Goal: Task Accomplishment & Management: Manage account settings

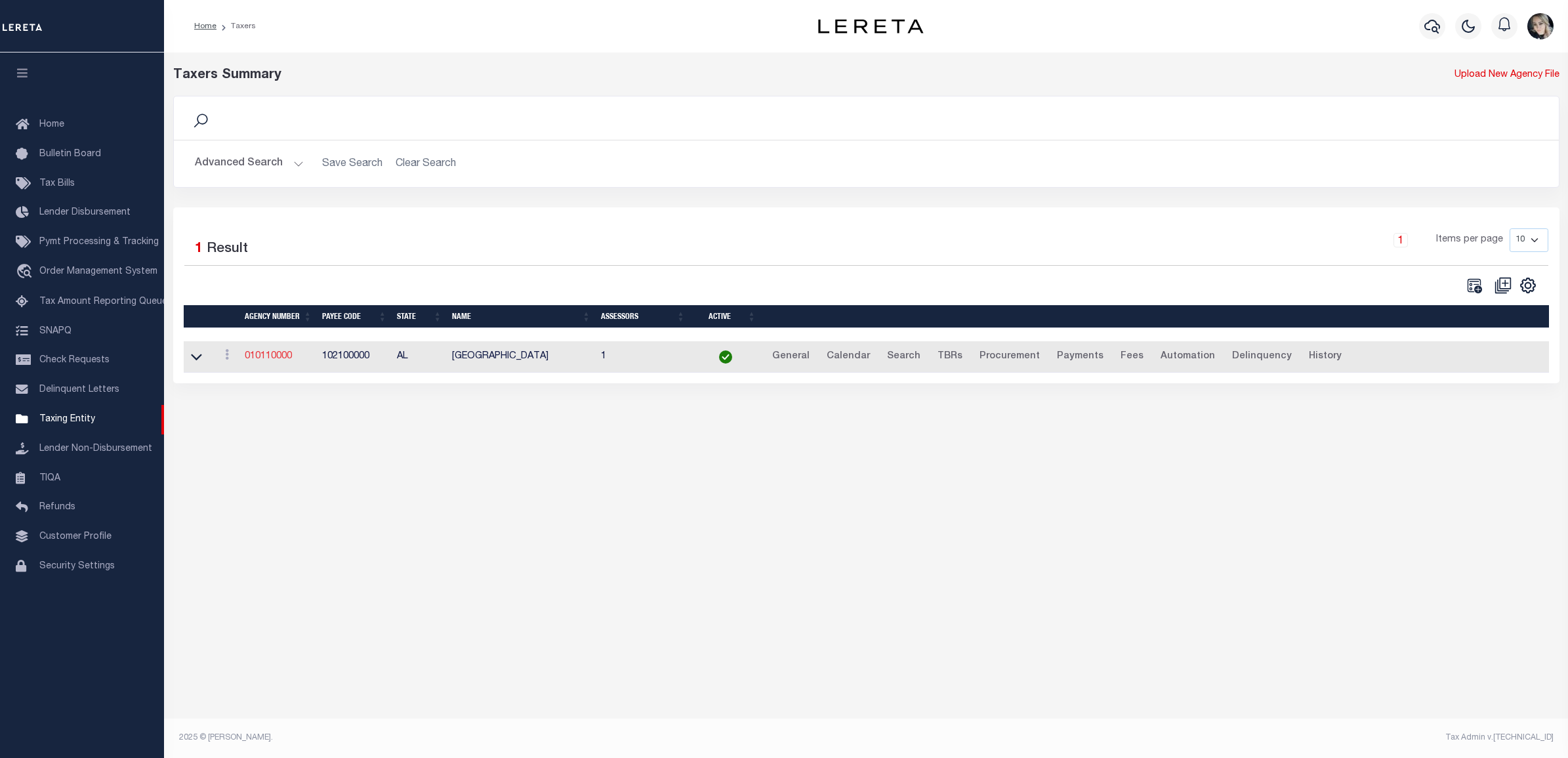
click at [282, 356] on link "010110000" at bounding box center [268, 355] width 47 height 9
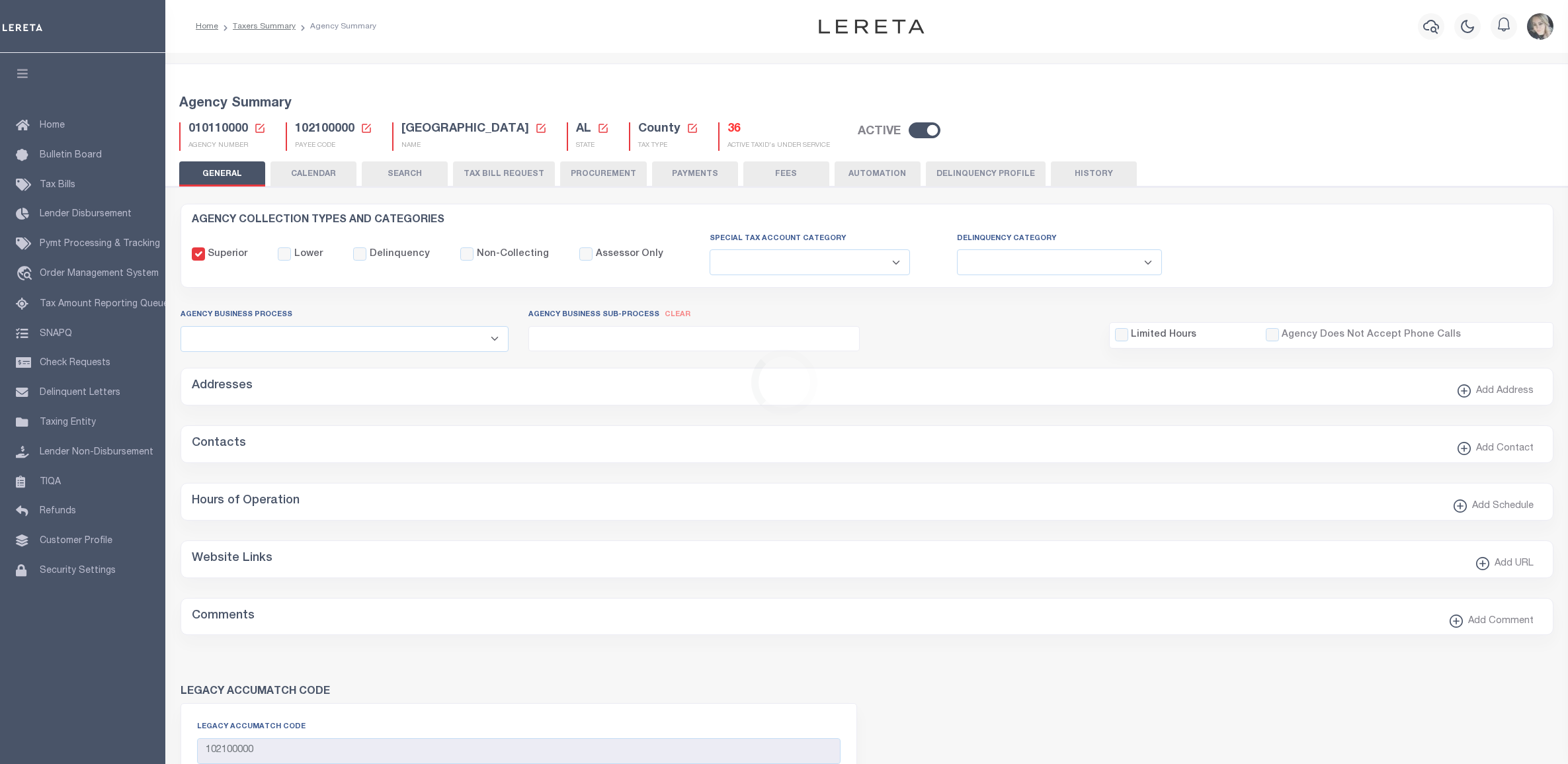
select select
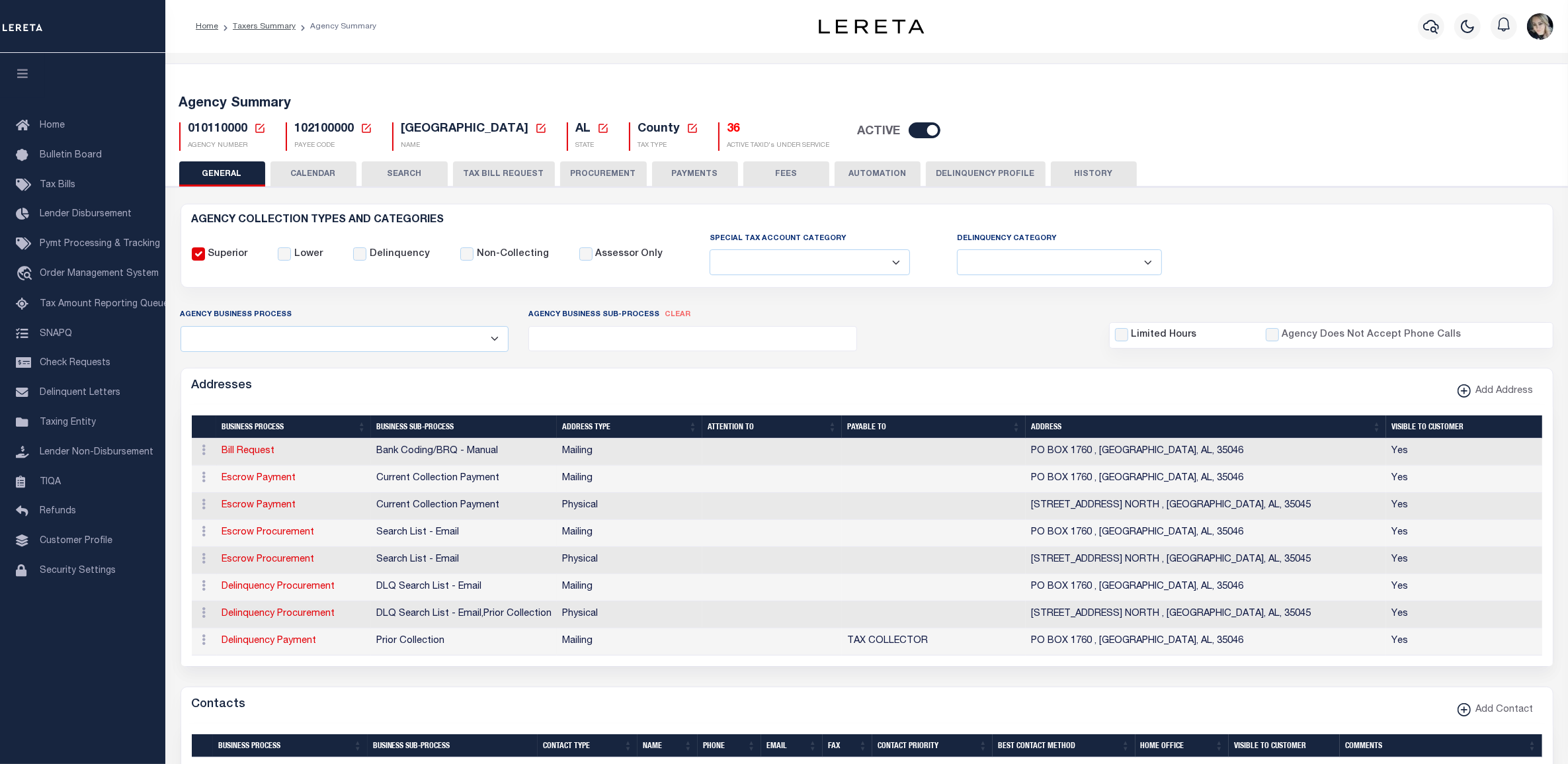
click at [257, 126] on icon at bounding box center [260, 128] width 12 height 12
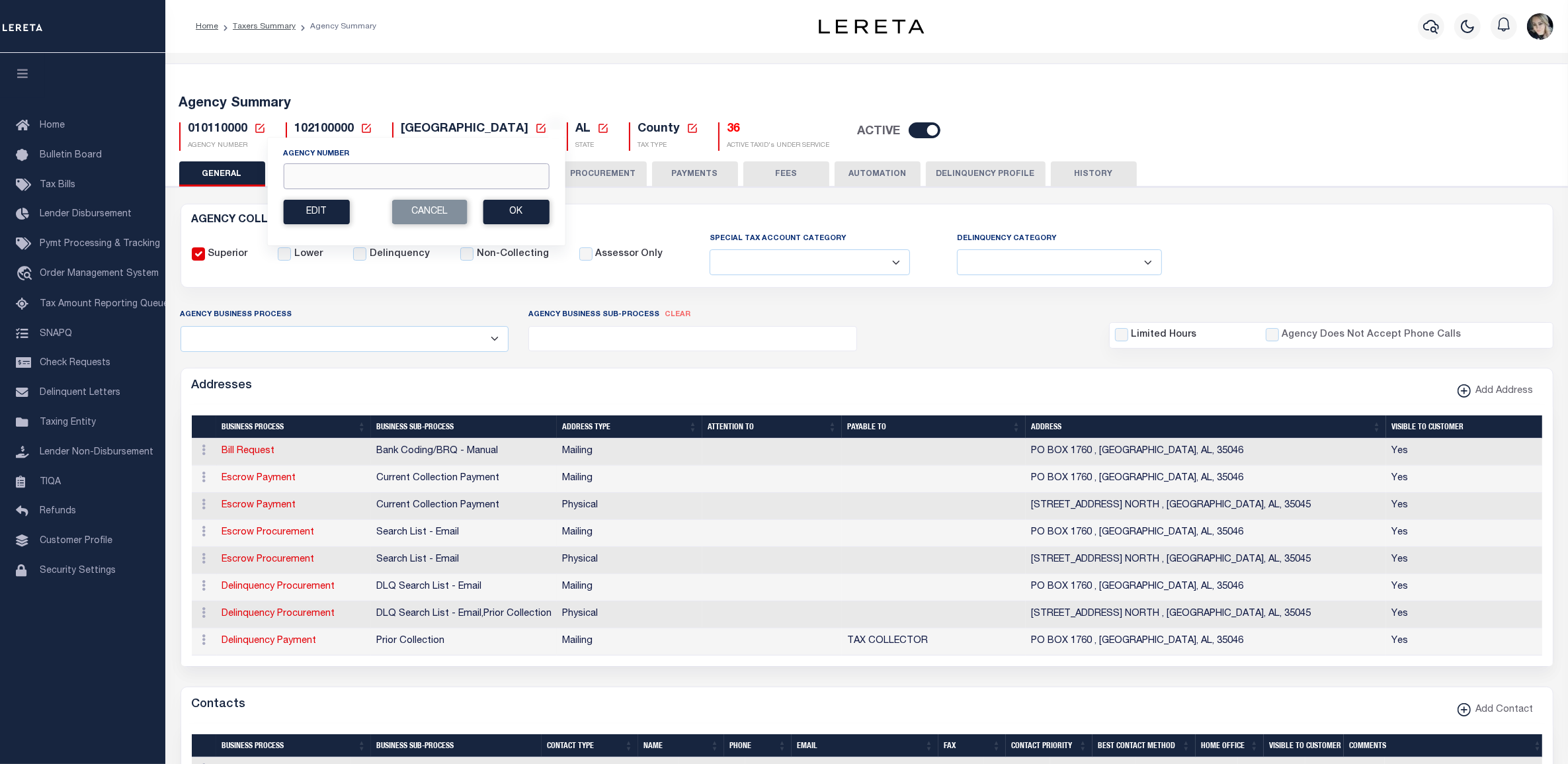
click at [336, 179] on input "Agency Number" at bounding box center [416, 175] width 266 height 25
paste input "2"
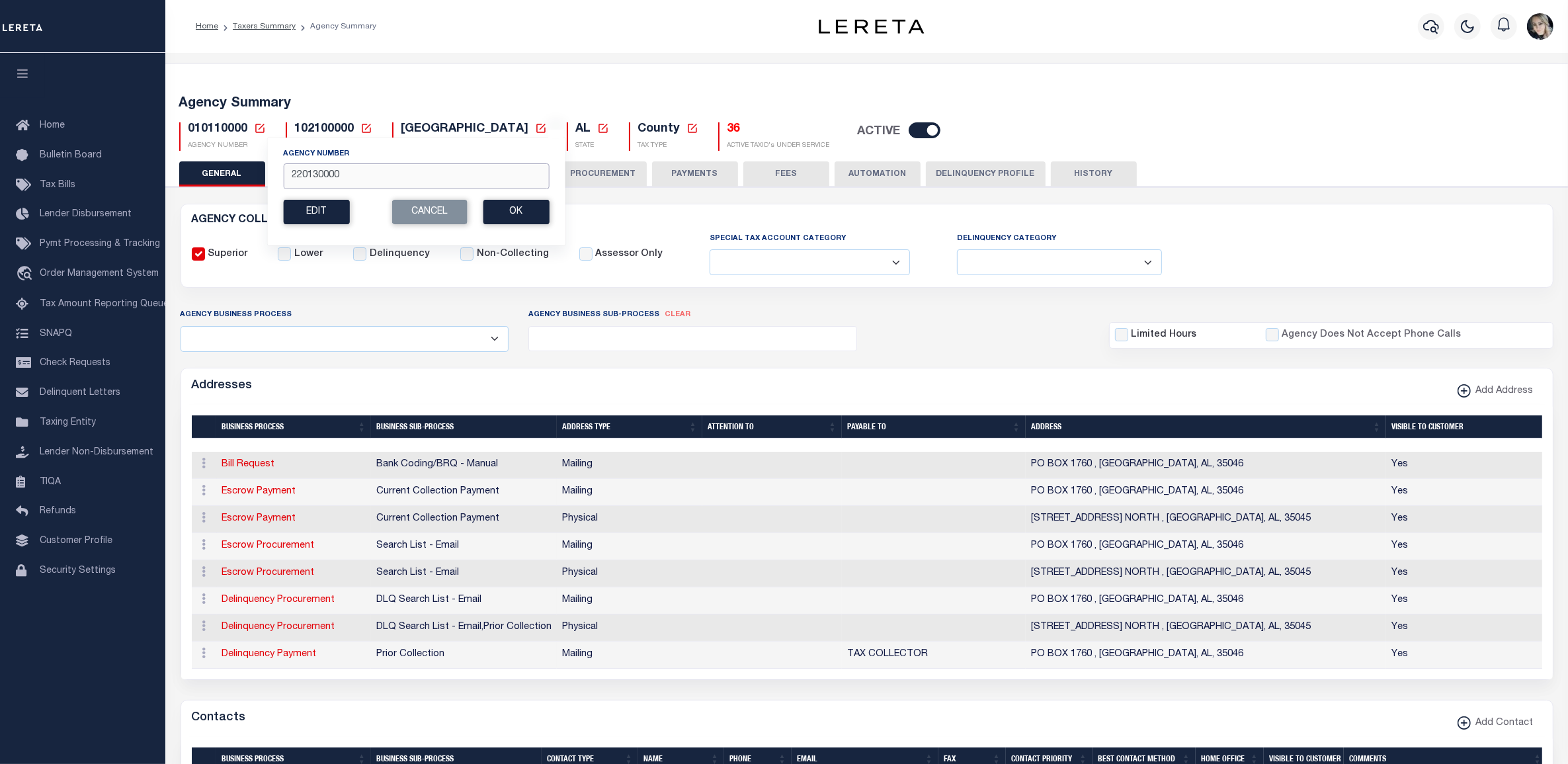
type input "220130000"
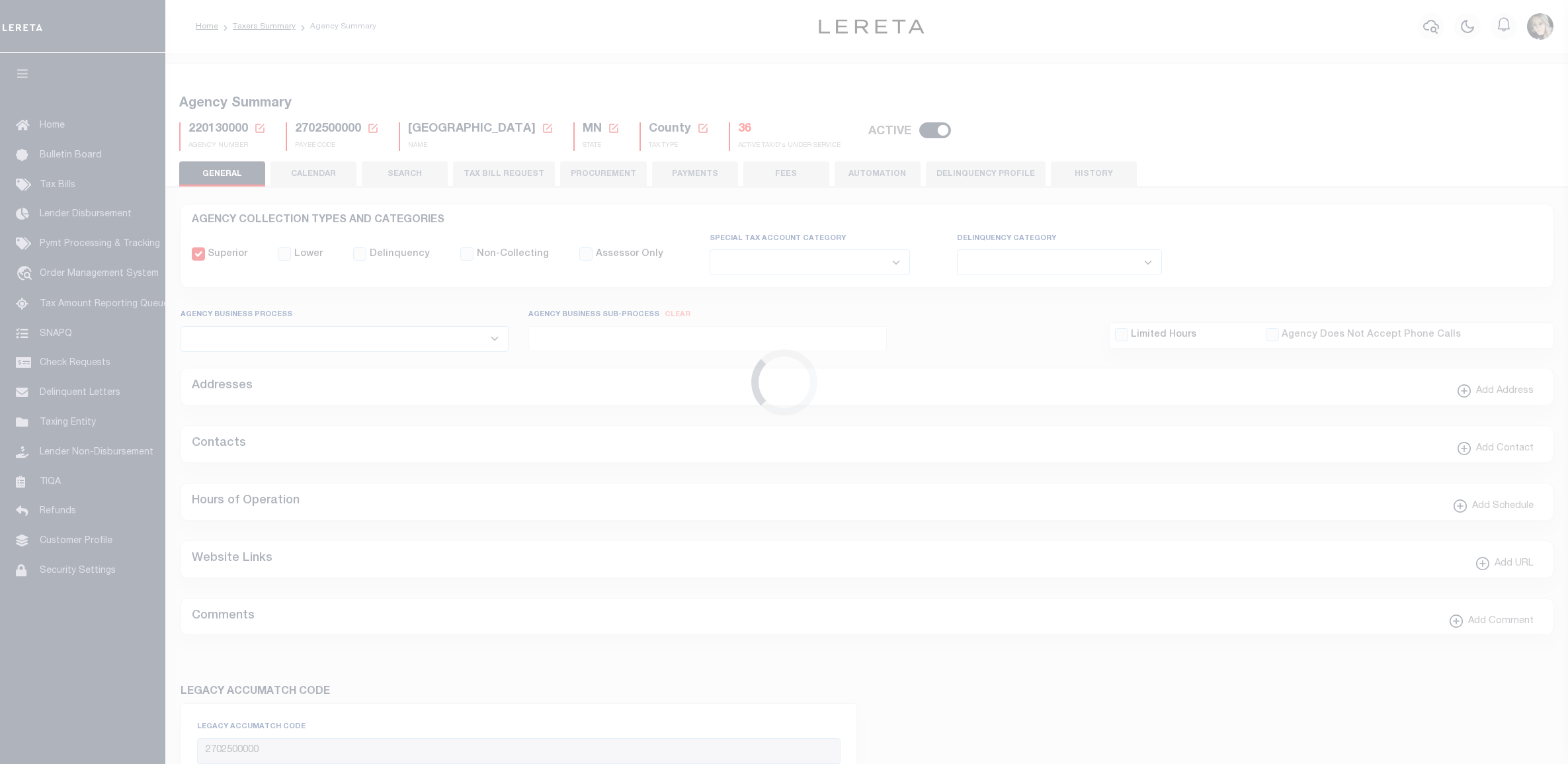
select select
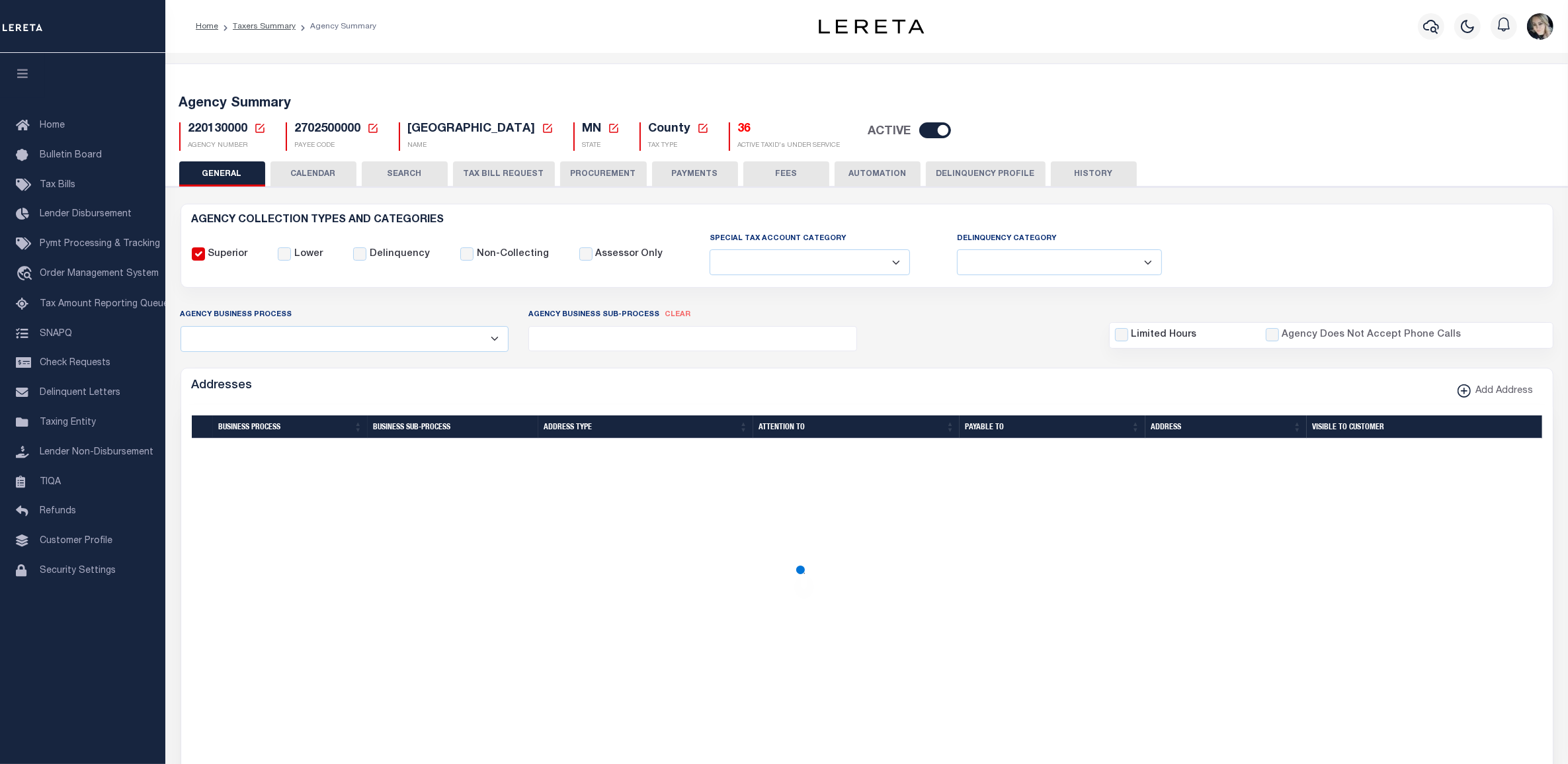
click at [738, 134] on h5 "36" at bounding box center [789, 130] width 102 height 15
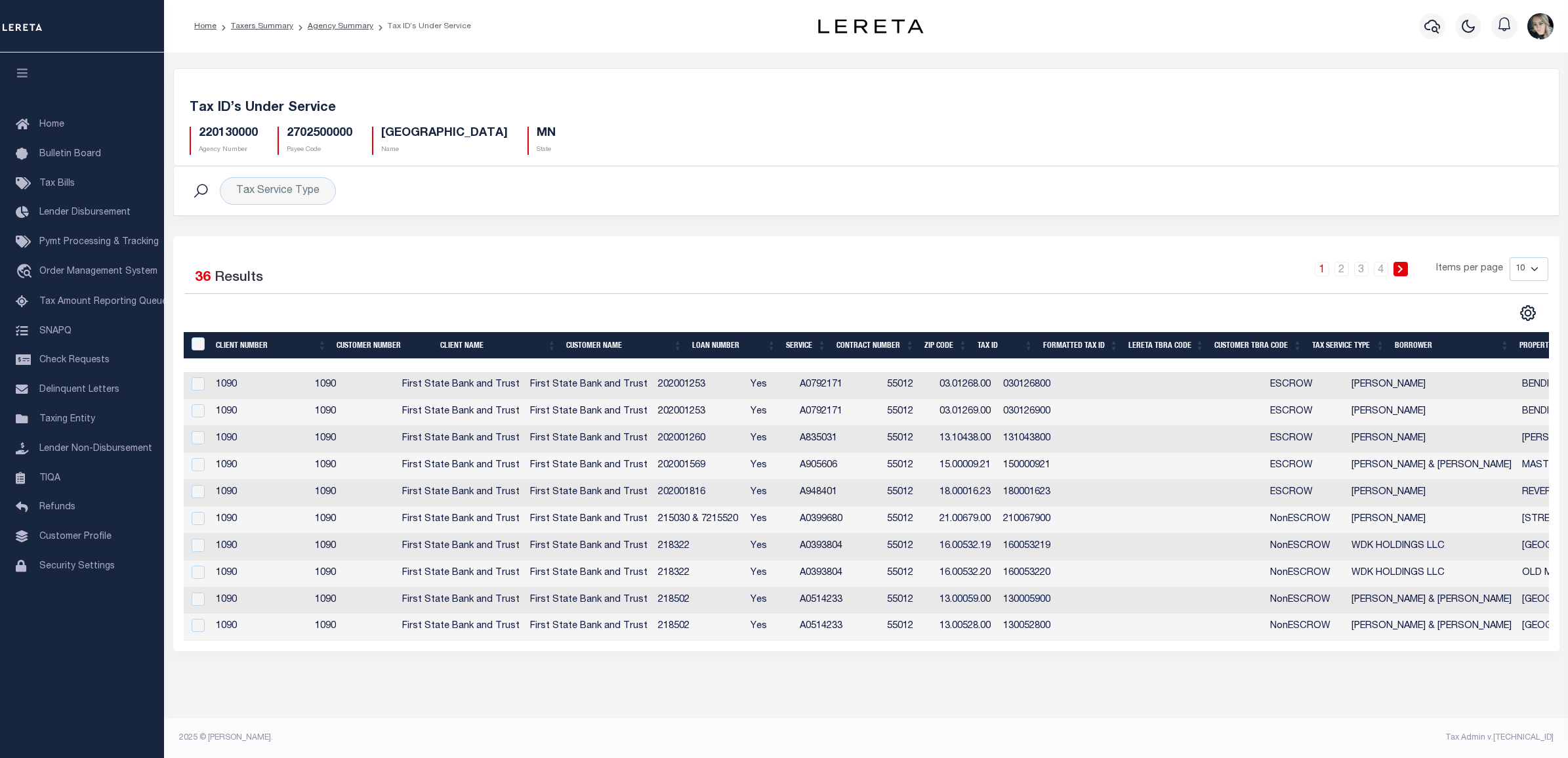
click at [346, 386] on td "1090" at bounding box center [354, 385] width 88 height 27
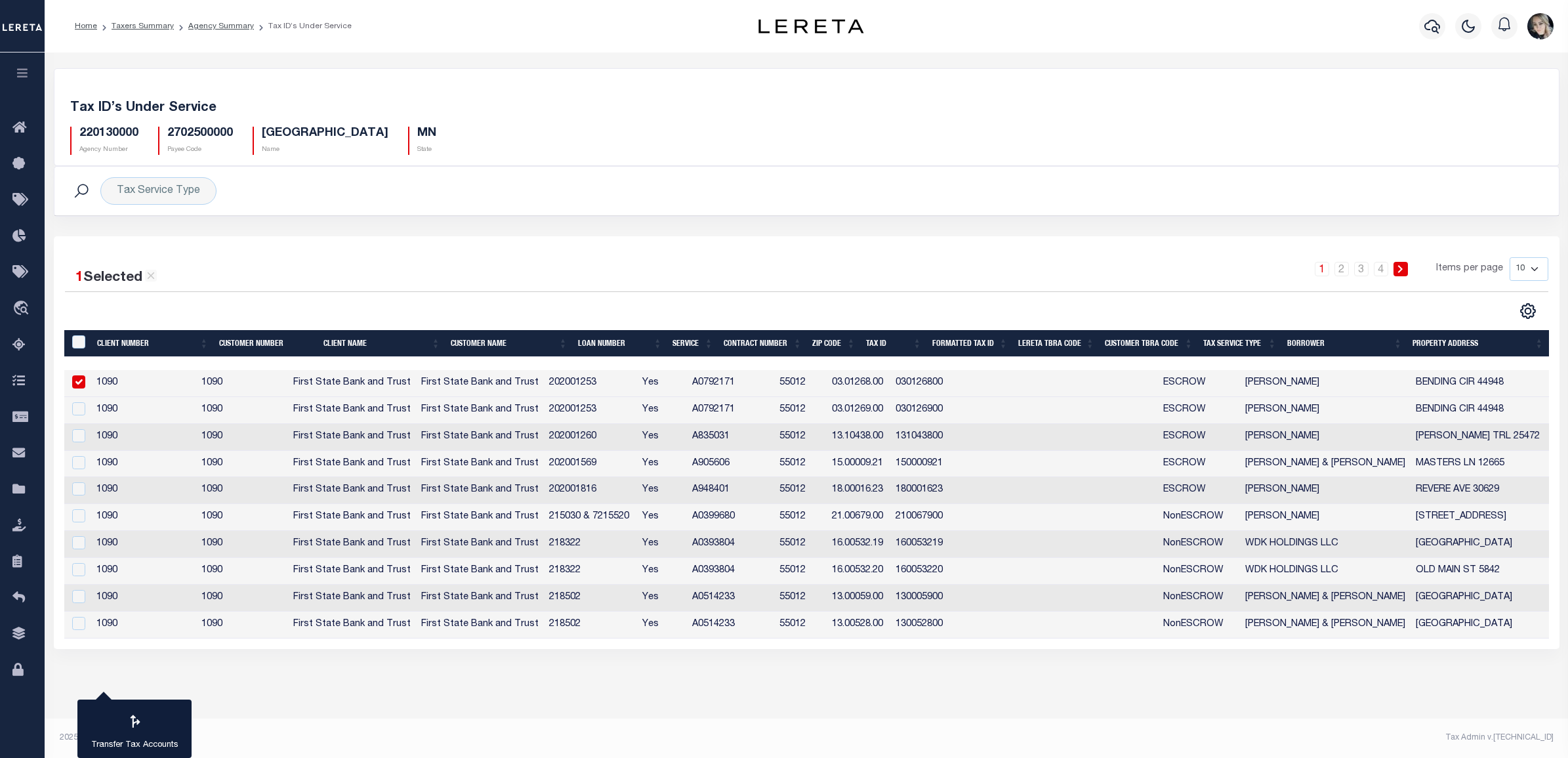
click at [288, 386] on td "1090" at bounding box center [242, 383] width 92 height 27
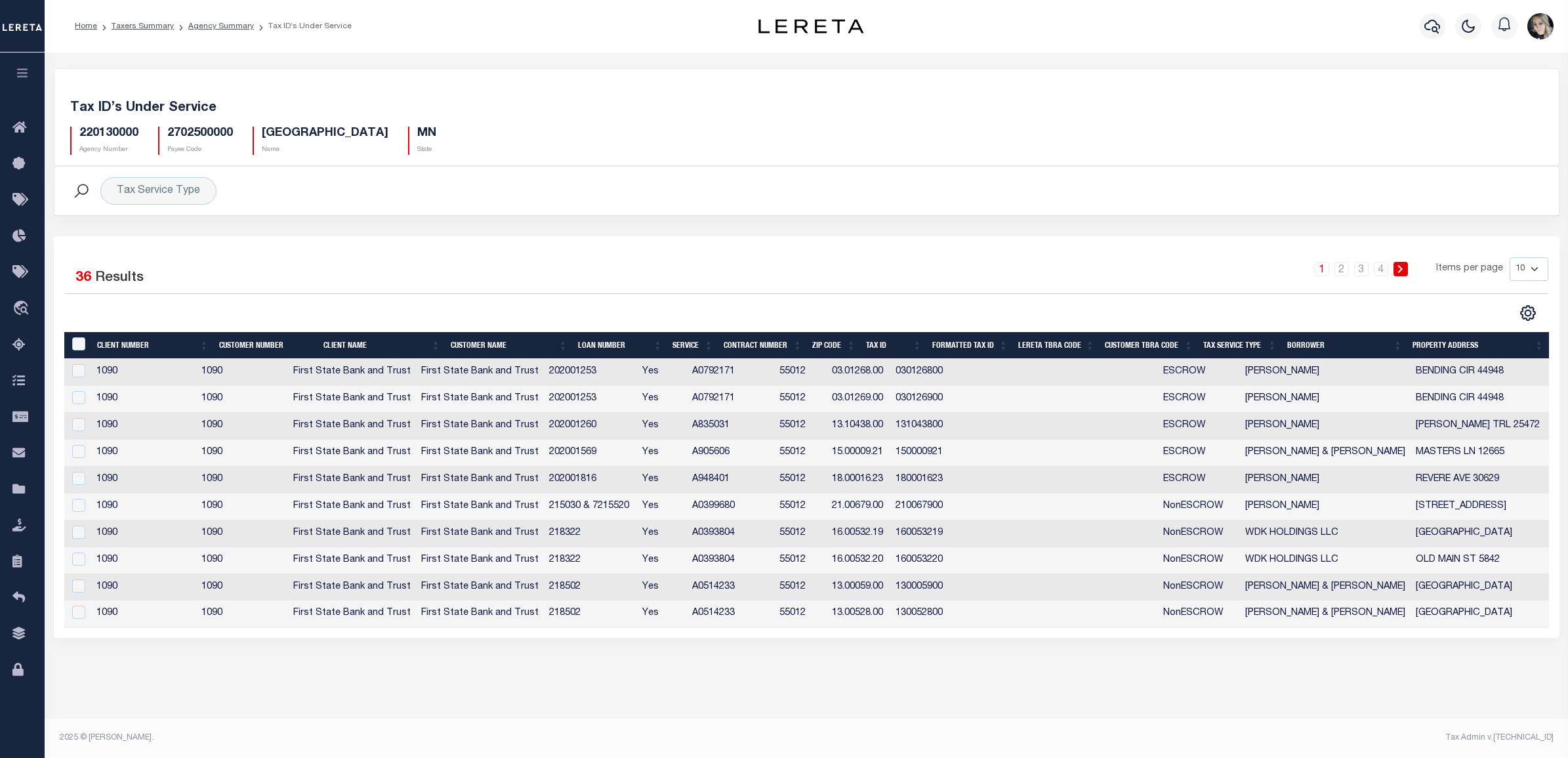
click at [346, 386] on td "First State Bank and Trust" at bounding box center [351, 372] width 128 height 27
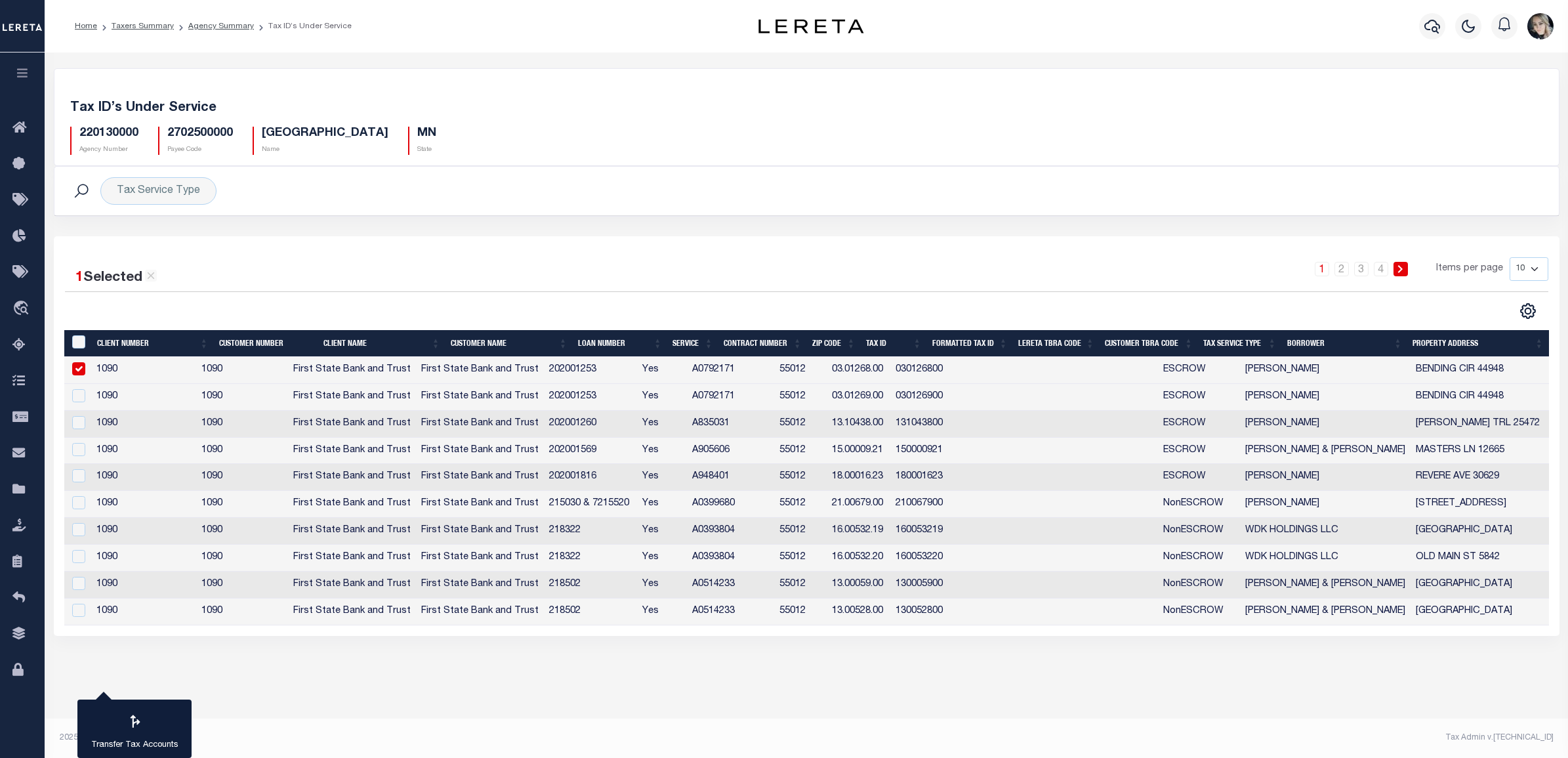
click at [235, 368] on td "1090" at bounding box center [242, 370] width 92 height 27
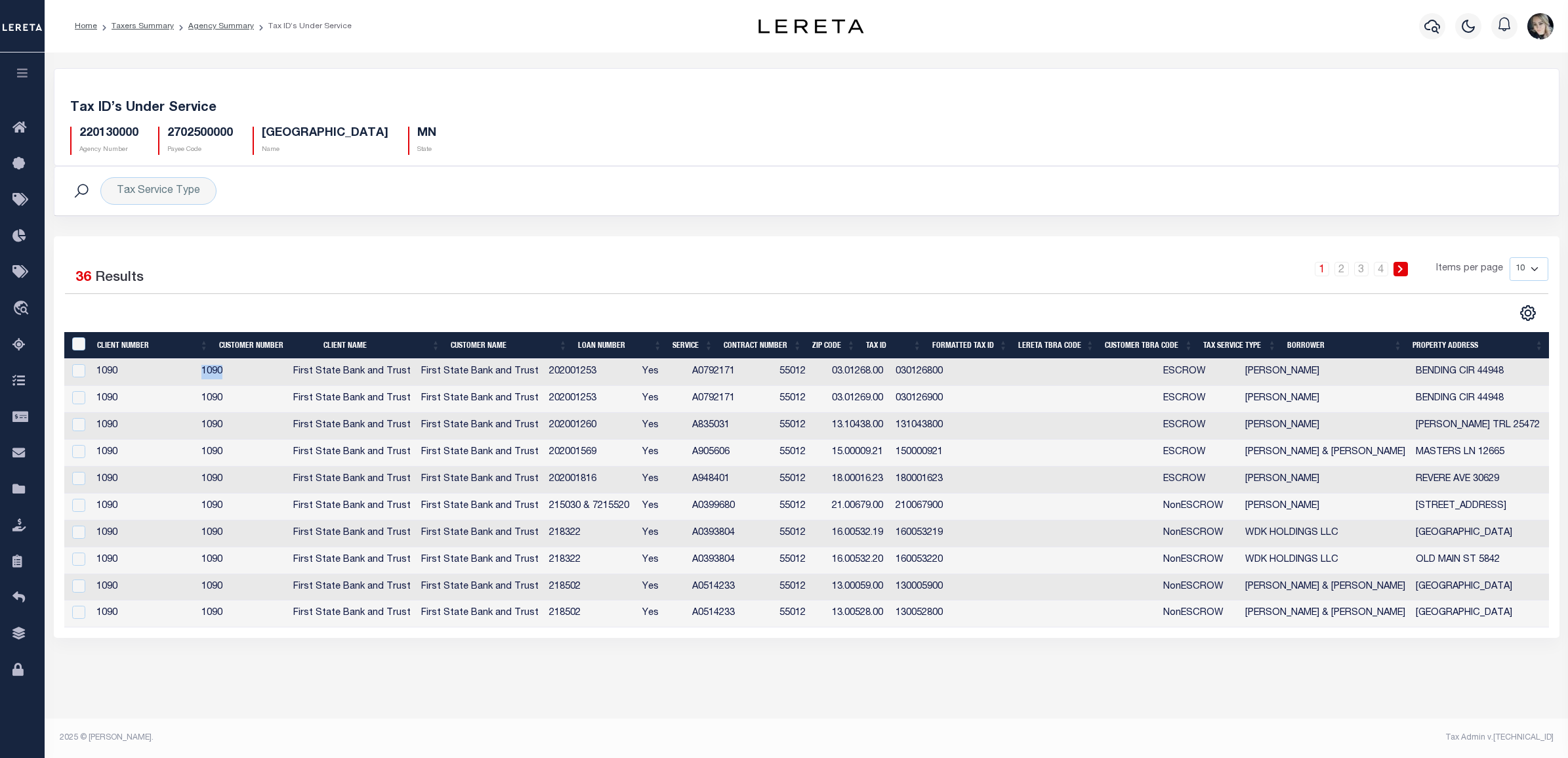
click at [235, 368] on td "1090" at bounding box center [242, 372] width 92 height 27
checkbox input "true"
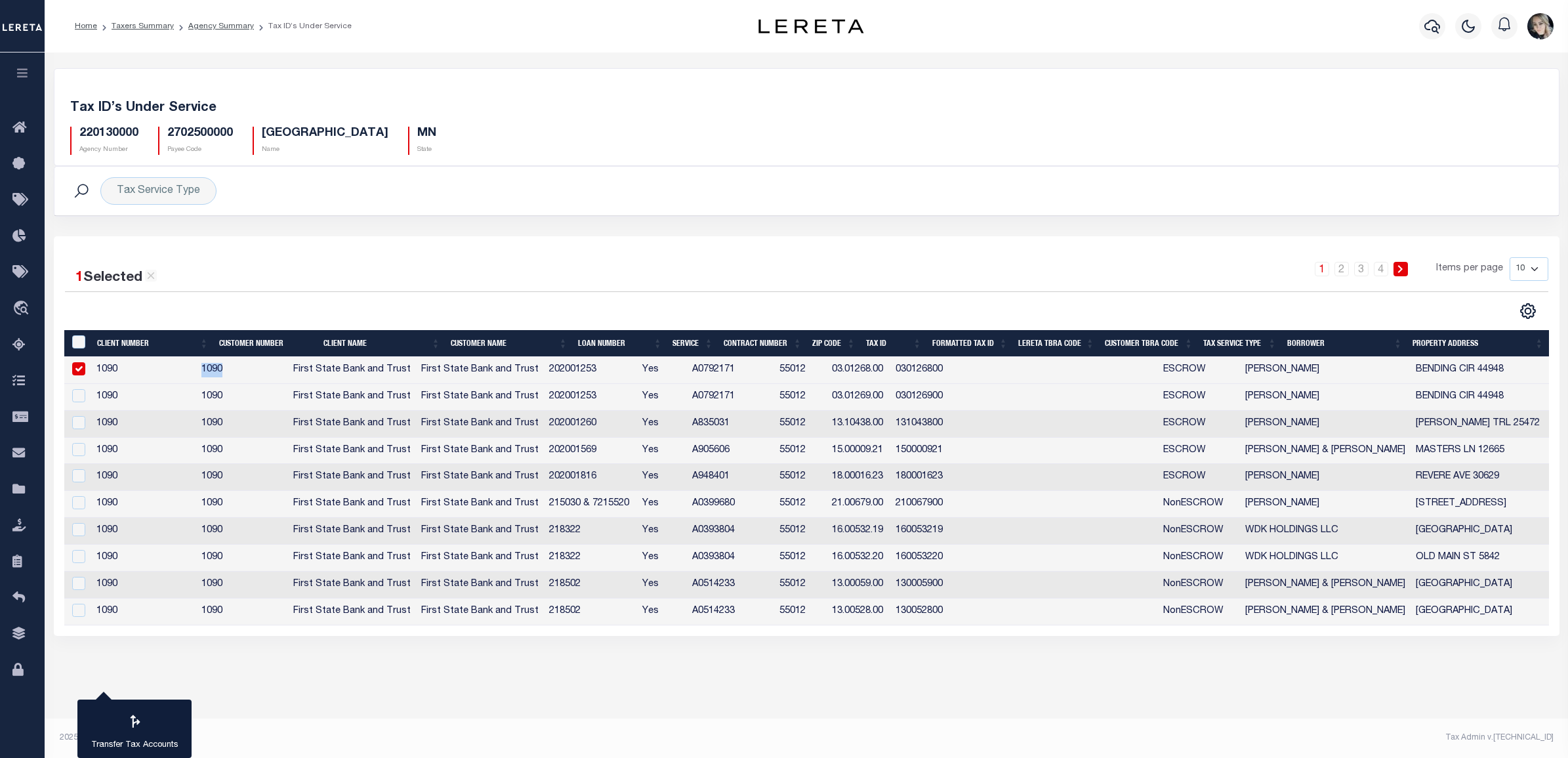
copy td "1090"
click at [1221, 338] on th "Tax Service Type" at bounding box center [1239, 343] width 83 height 27
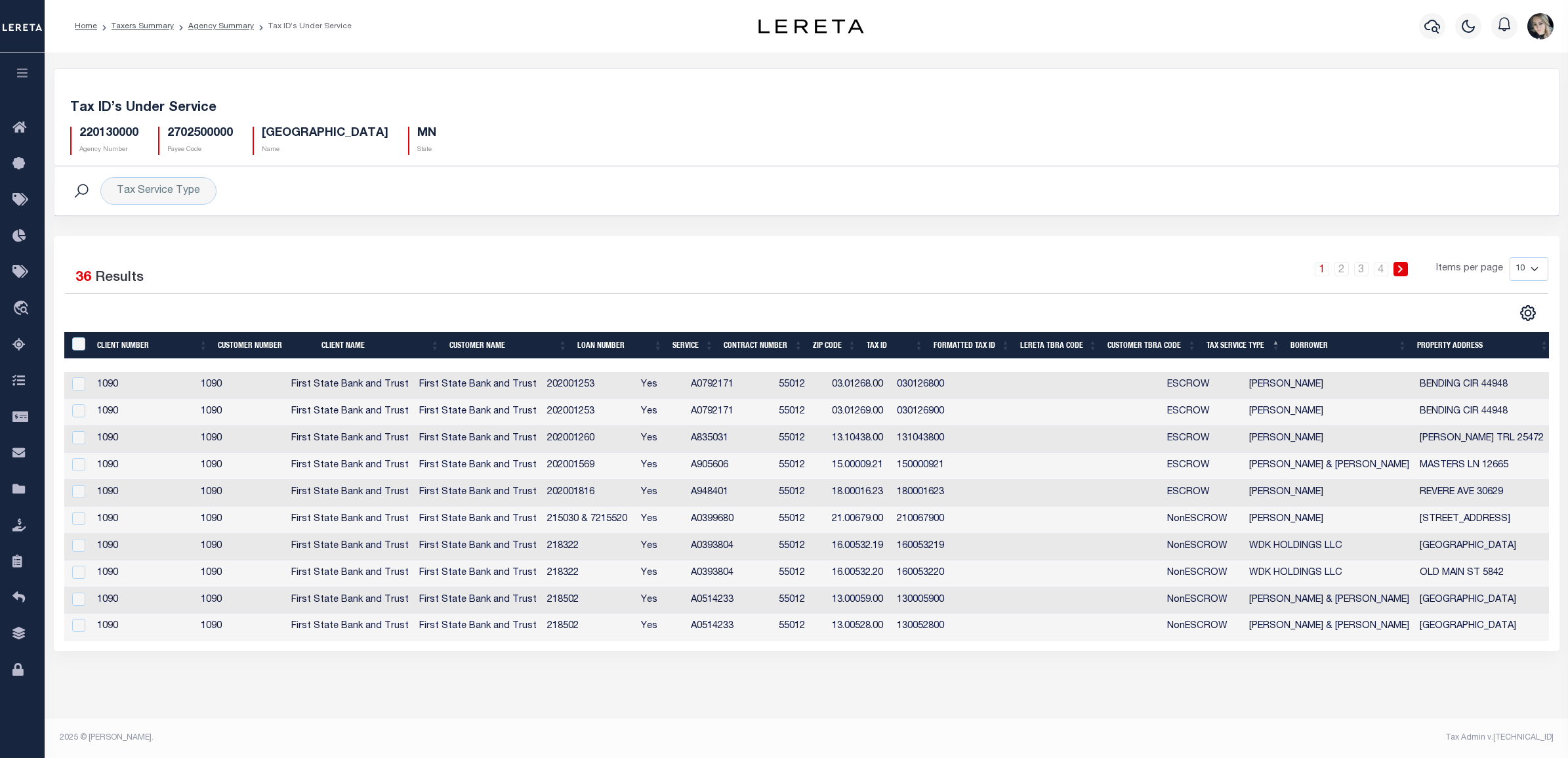
click at [1222, 343] on th "Tax Service Type" at bounding box center [1243, 345] width 84 height 27
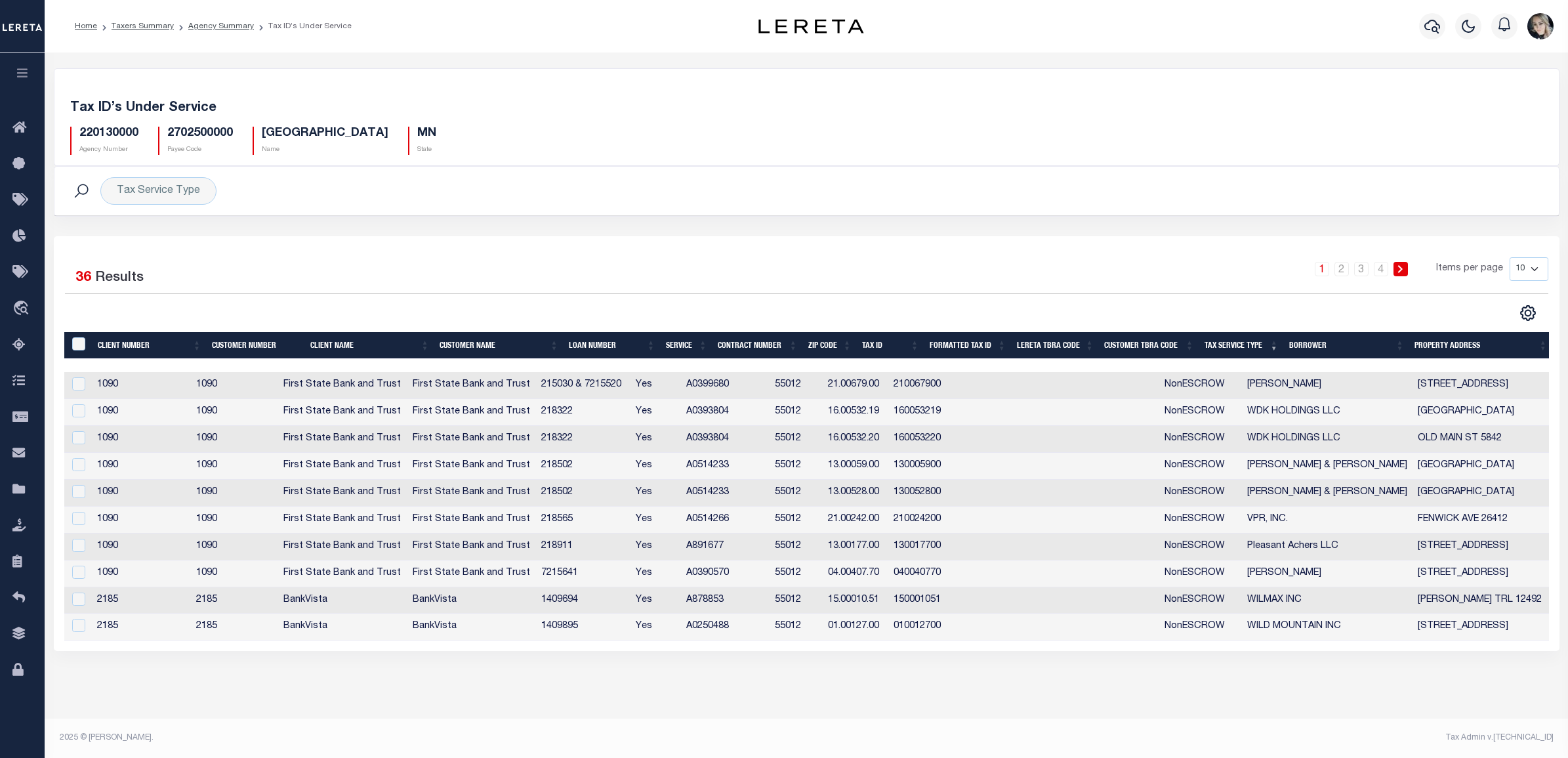
click at [1222, 342] on th "Tax Service Type" at bounding box center [1242, 345] width 85 height 27
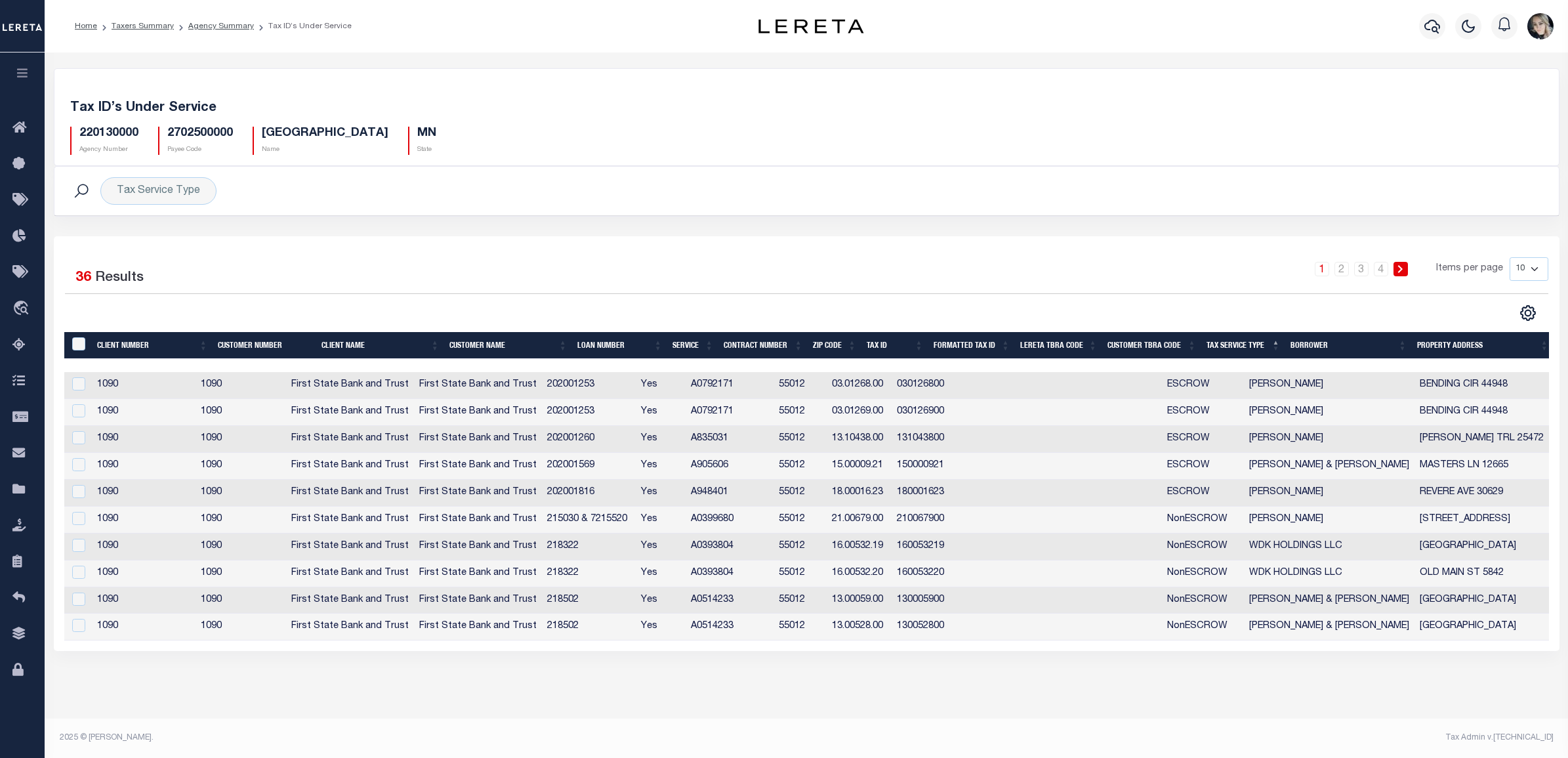
click at [414, 473] on td "First State Bank and Trust" at bounding box center [350, 466] width 128 height 27
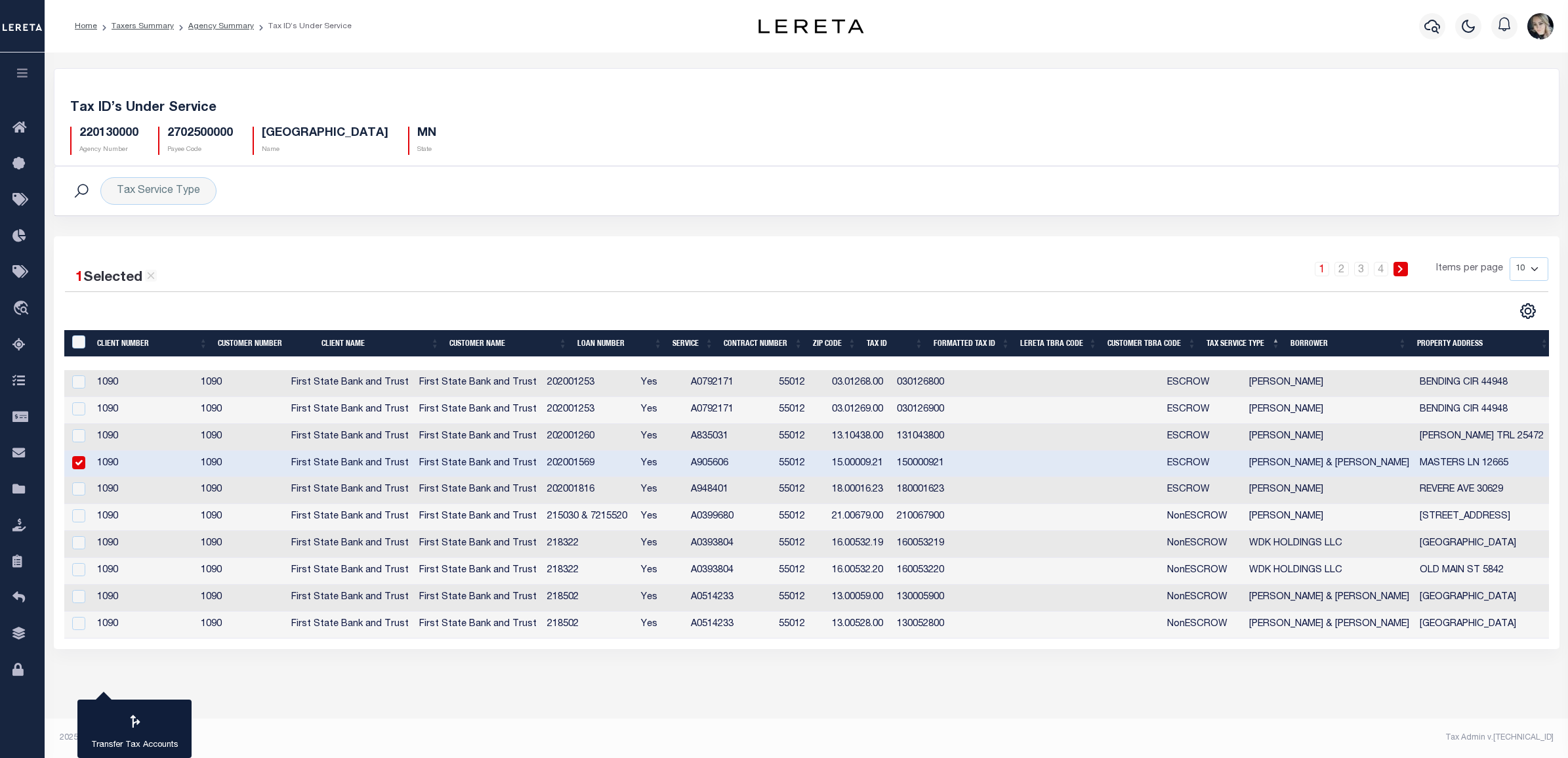
click at [233, 469] on td "1090" at bounding box center [241, 464] width 91 height 27
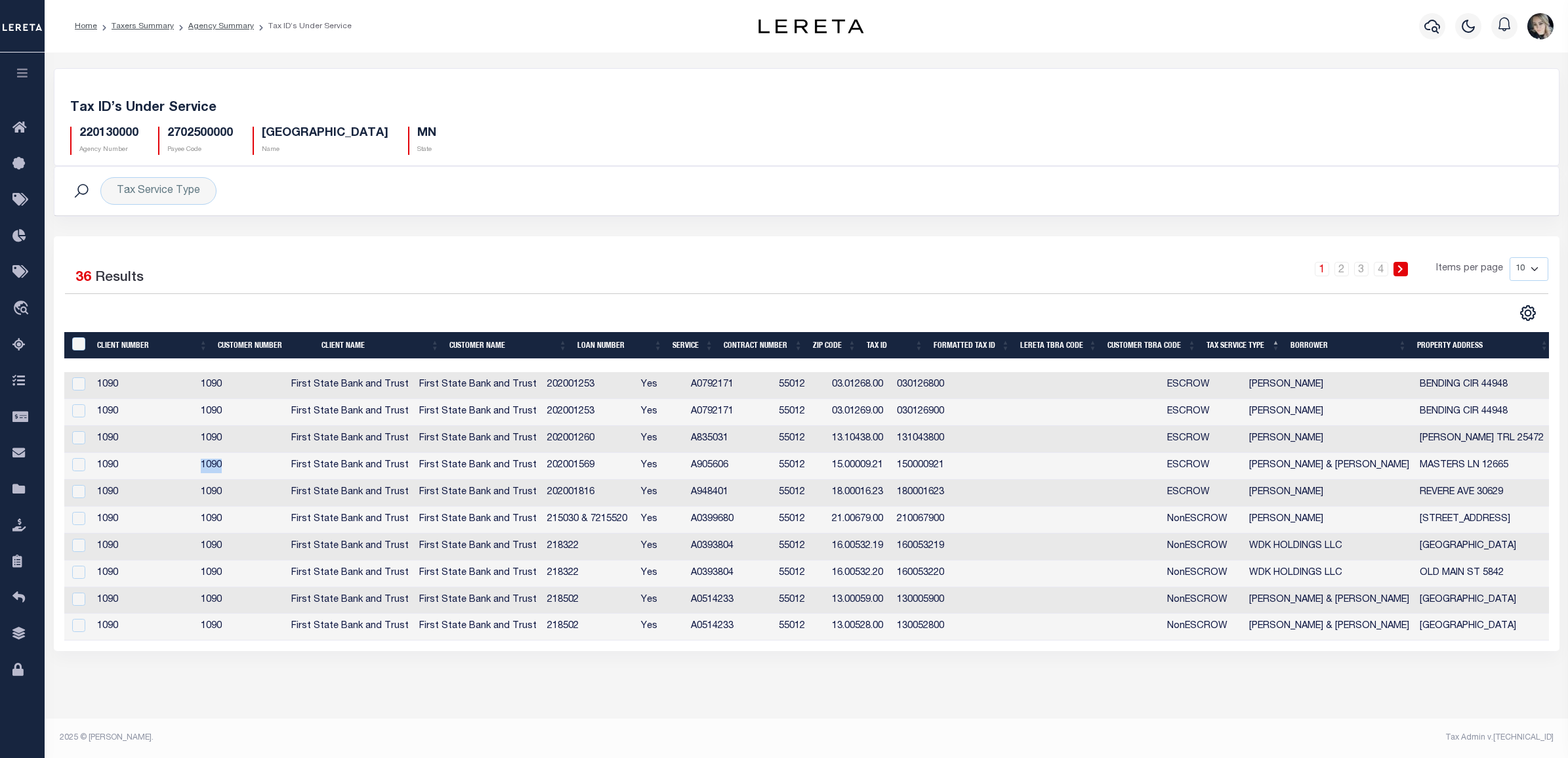
click at [233, 469] on td "1090" at bounding box center [241, 466] width 91 height 27
checkbox input "true"
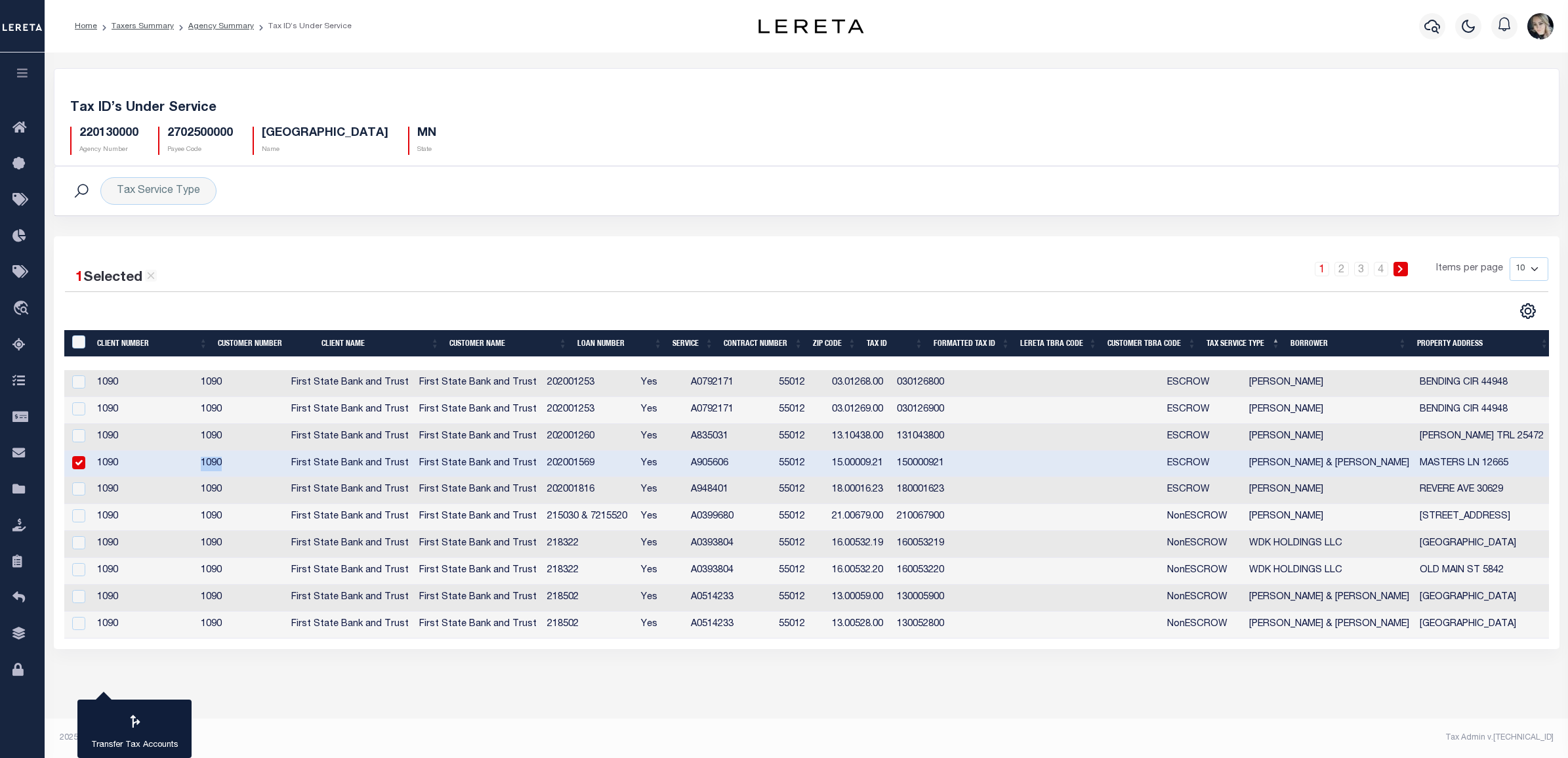
copy td "1090"
click at [1153, 172] on div "Tax Service Type Search" at bounding box center [807, 191] width 1505 height 49
